Goal: Information Seeking & Learning: Learn about a topic

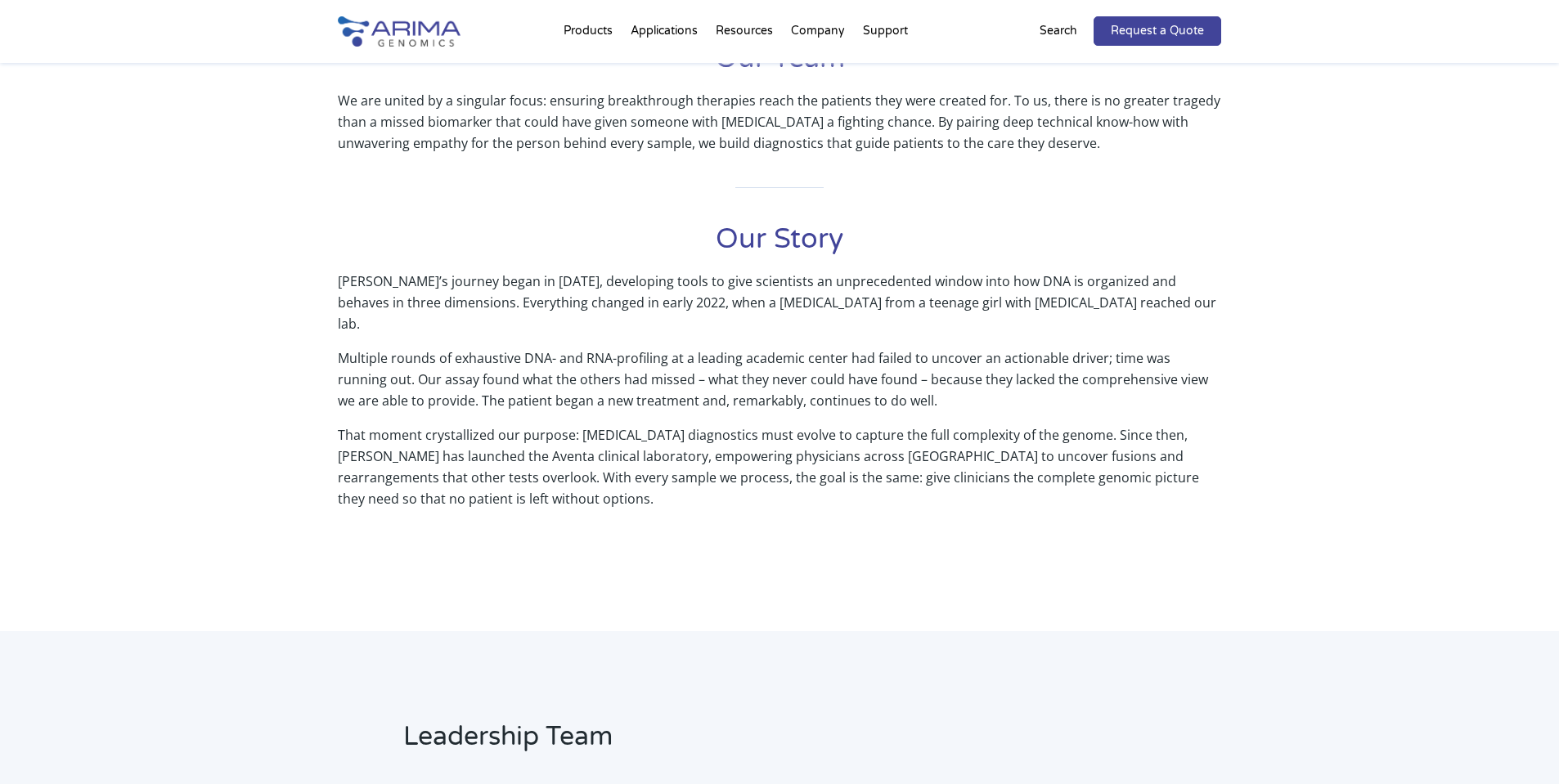
scroll to position [639, 0]
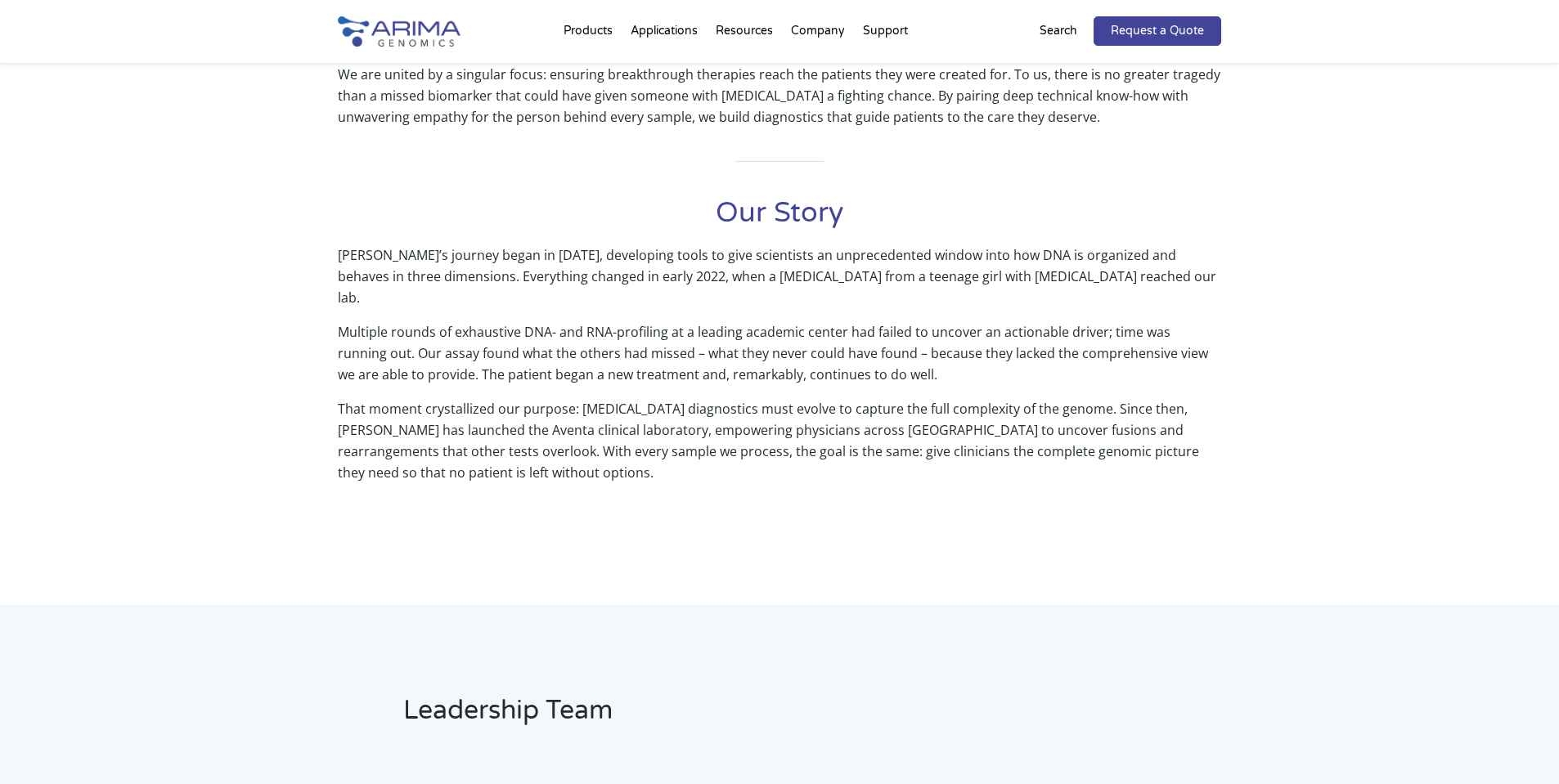
click at [545, 296] on p "[PERSON_NAME]’s journey began in [DATE], developing tools to give scientists an…" at bounding box center [780, 283] width 883 height 77
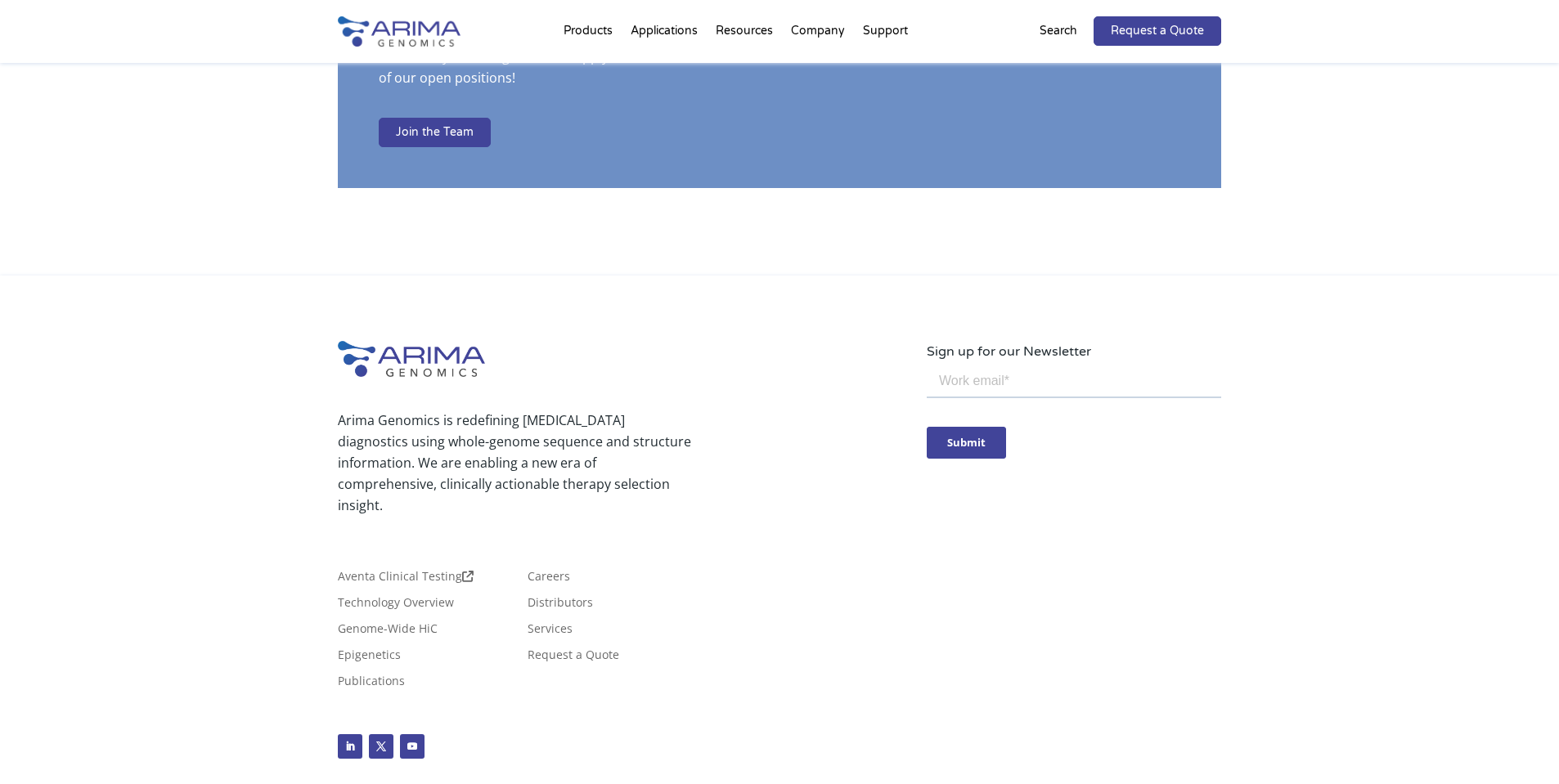
scroll to position [2851, 0]
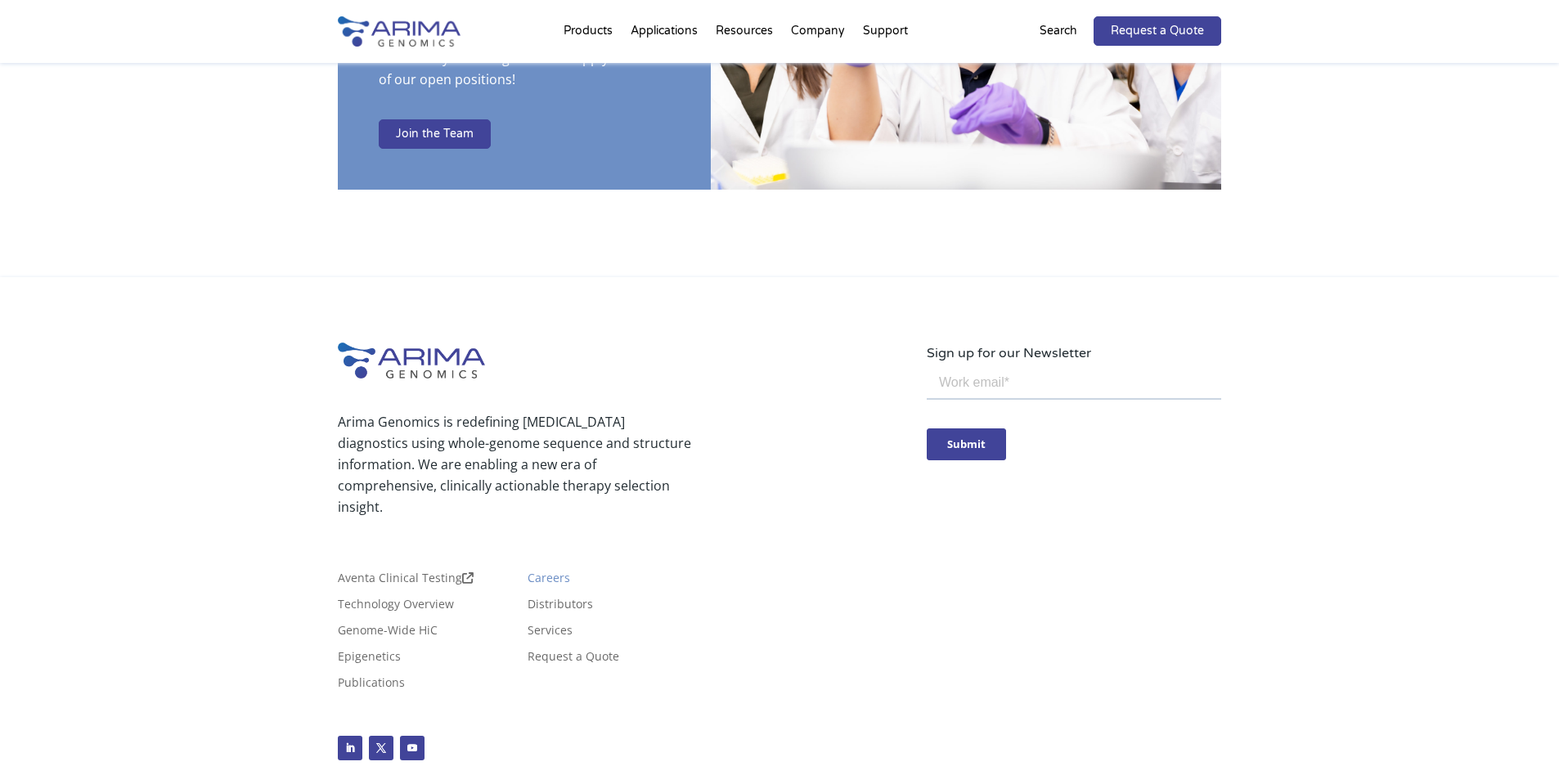
click at [545, 573] on link "Careers" at bounding box center [549, 582] width 42 height 18
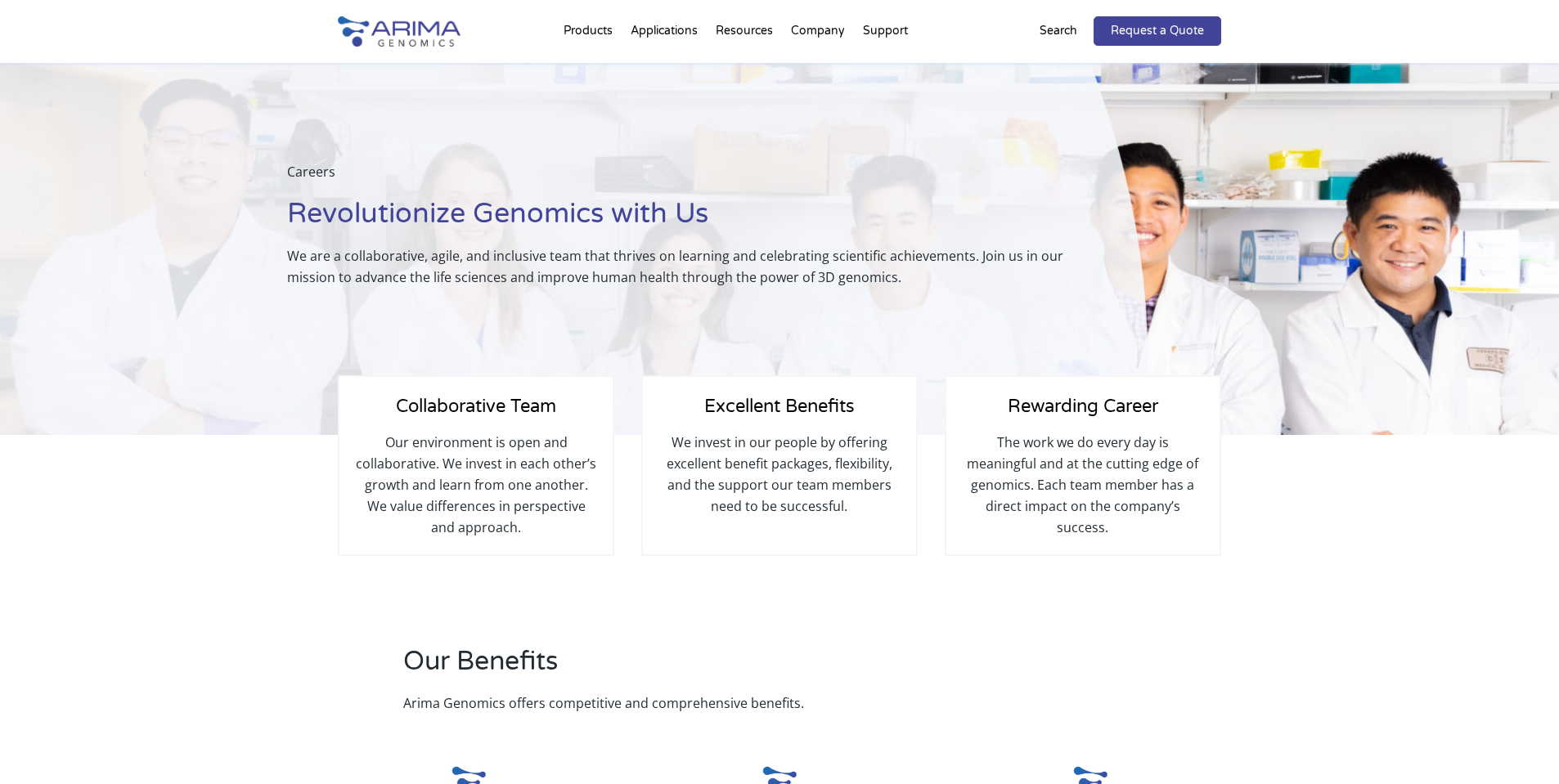
click at [393, 28] on img at bounding box center [399, 32] width 123 height 31
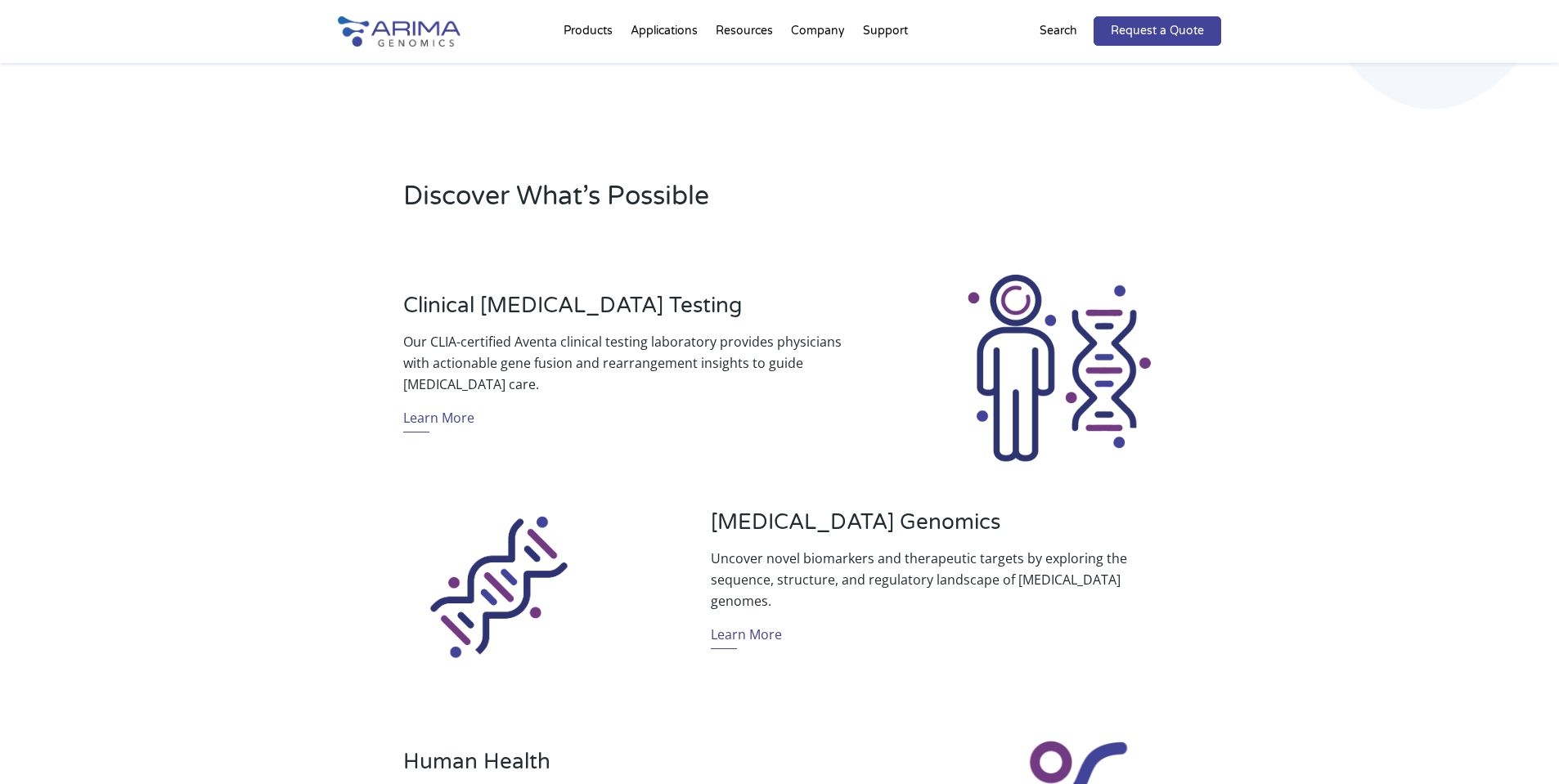
scroll to position [409, 0]
click at [449, 419] on link "Learn More" at bounding box center [439, 418] width 71 height 25
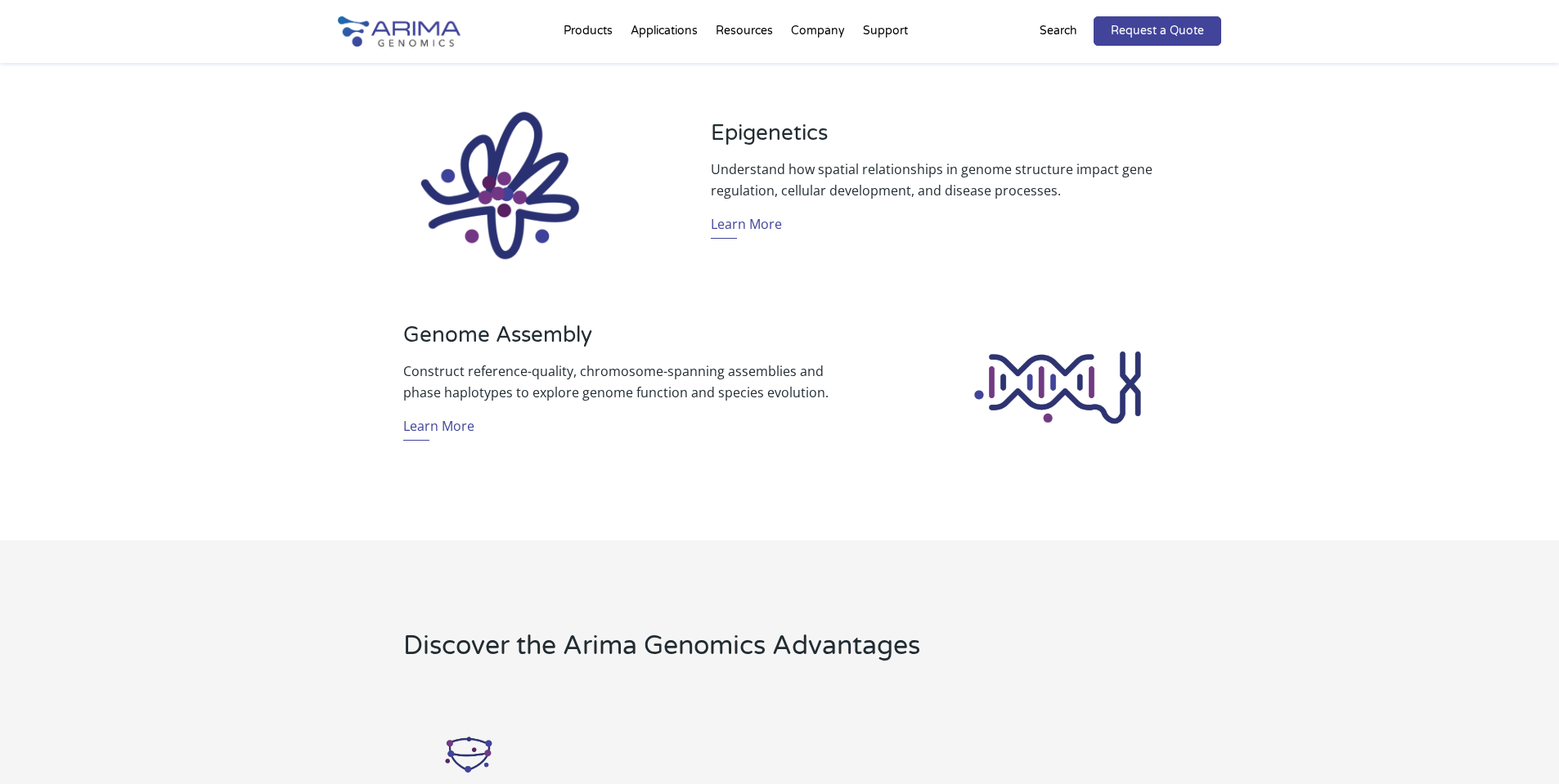
scroll to position [1243, 0]
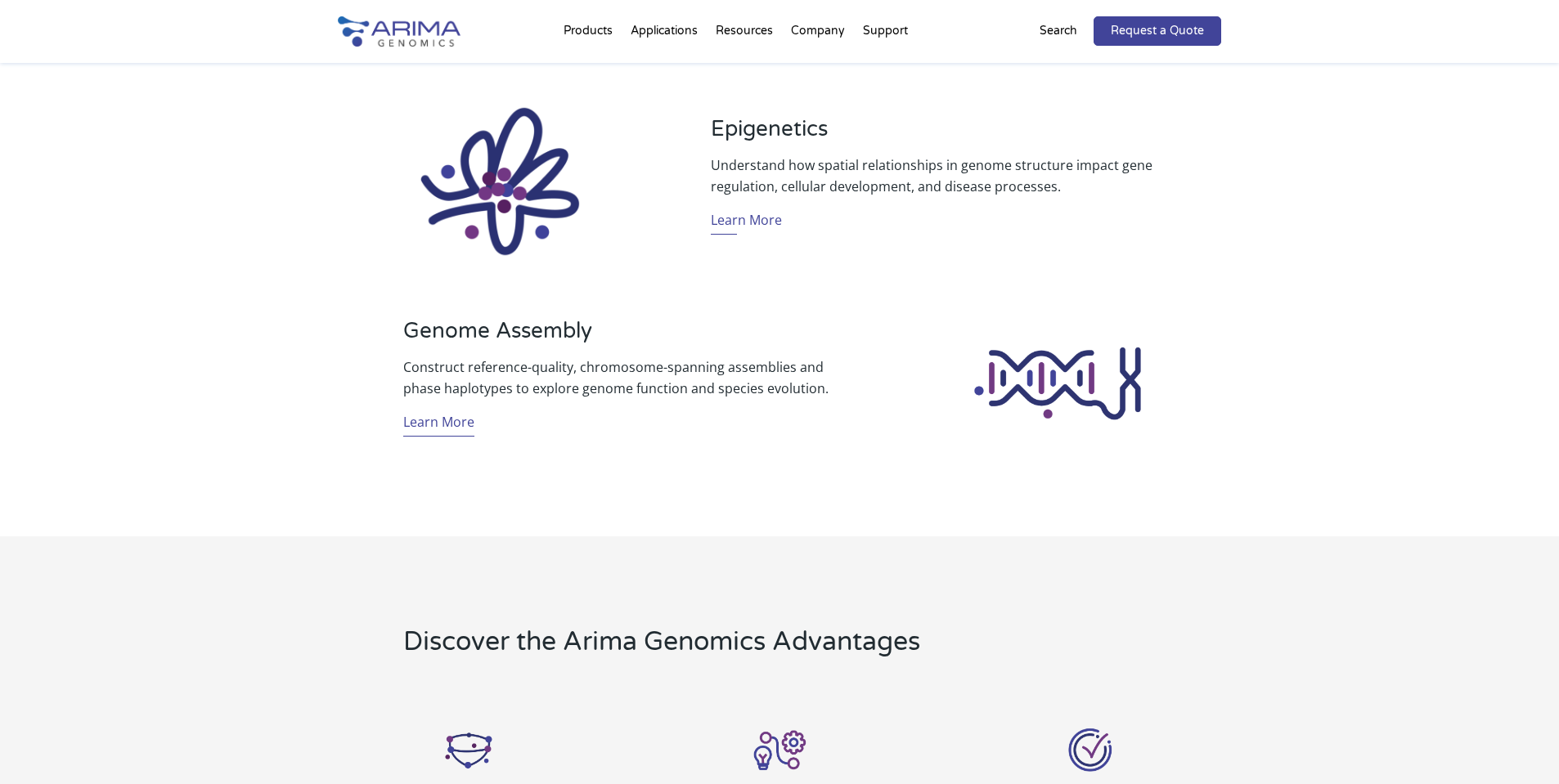
click at [460, 423] on link "Learn More" at bounding box center [439, 424] width 71 height 25
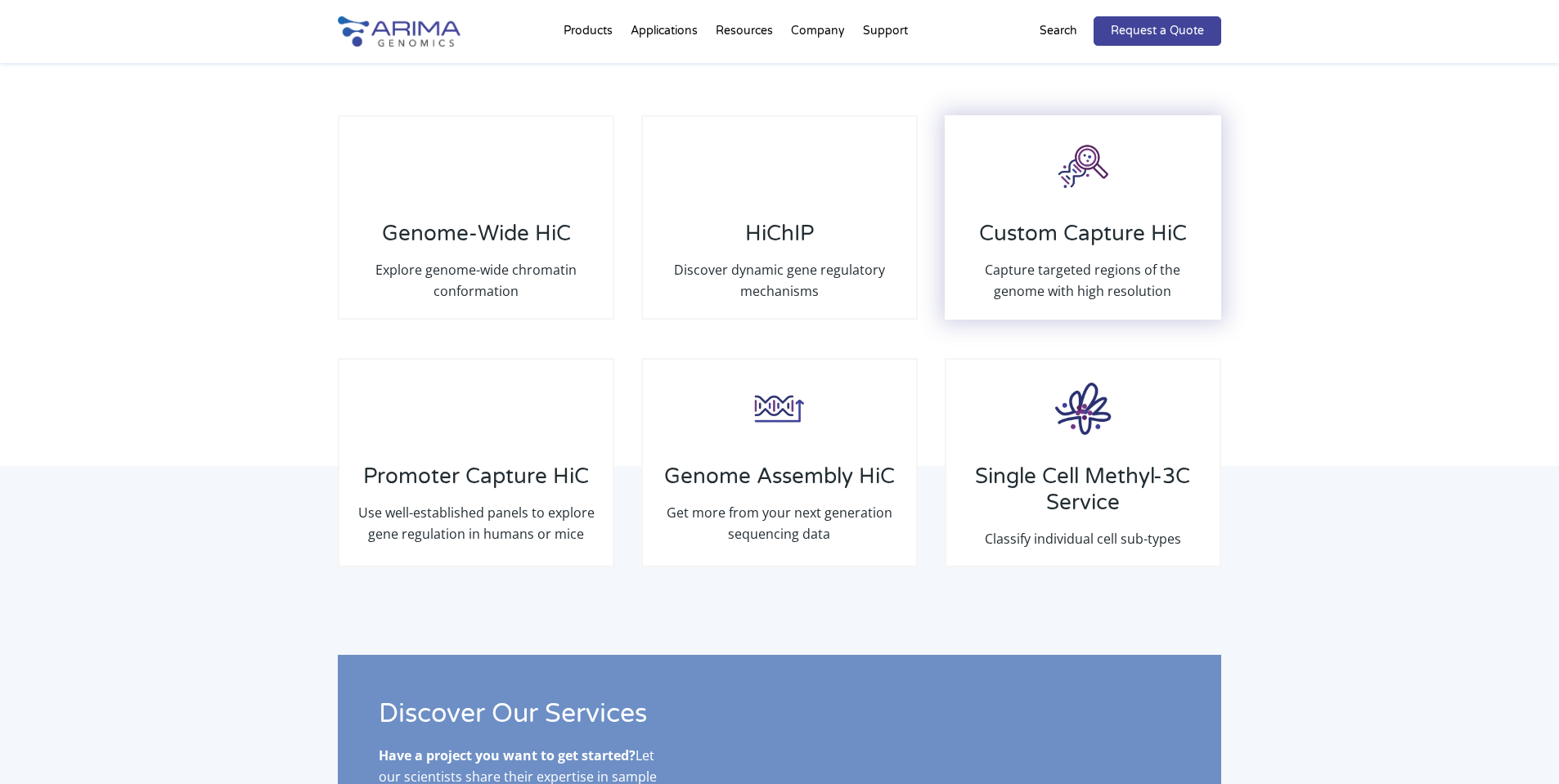
scroll to position [2424, 0]
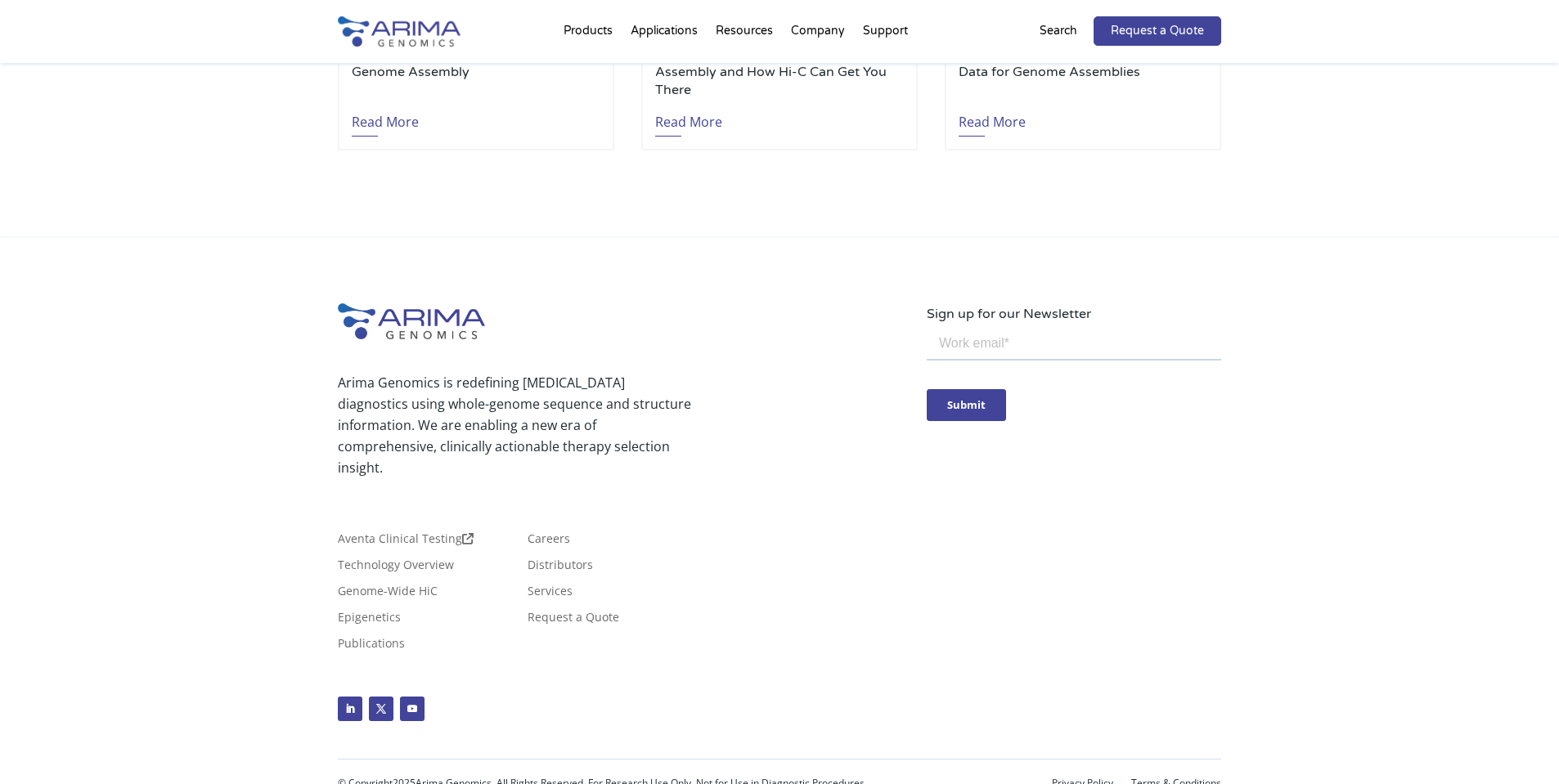
scroll to position [4634, 0]
